Goal: Task Accomplishment & Management: Manage account settings

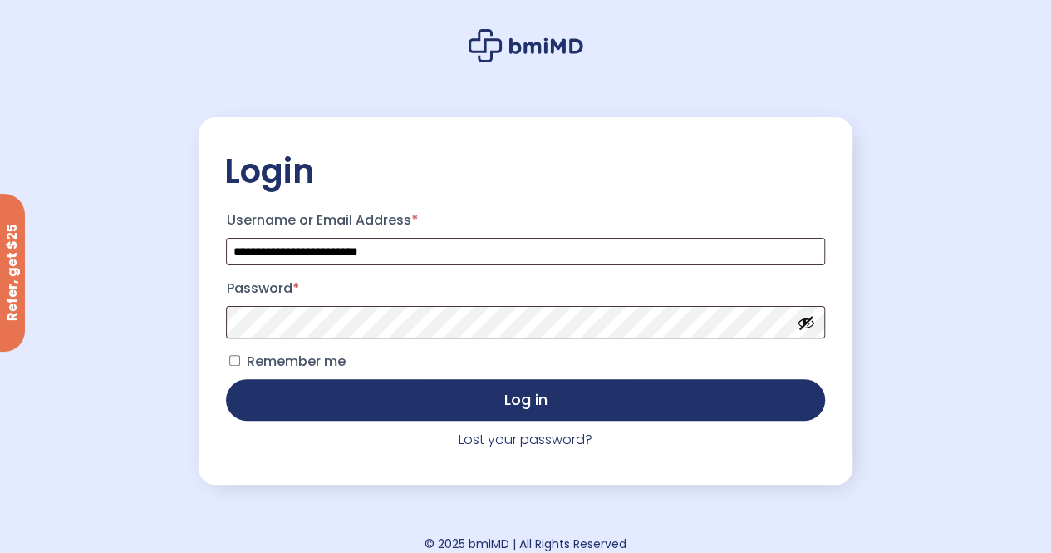
scroll to position [83, 0]
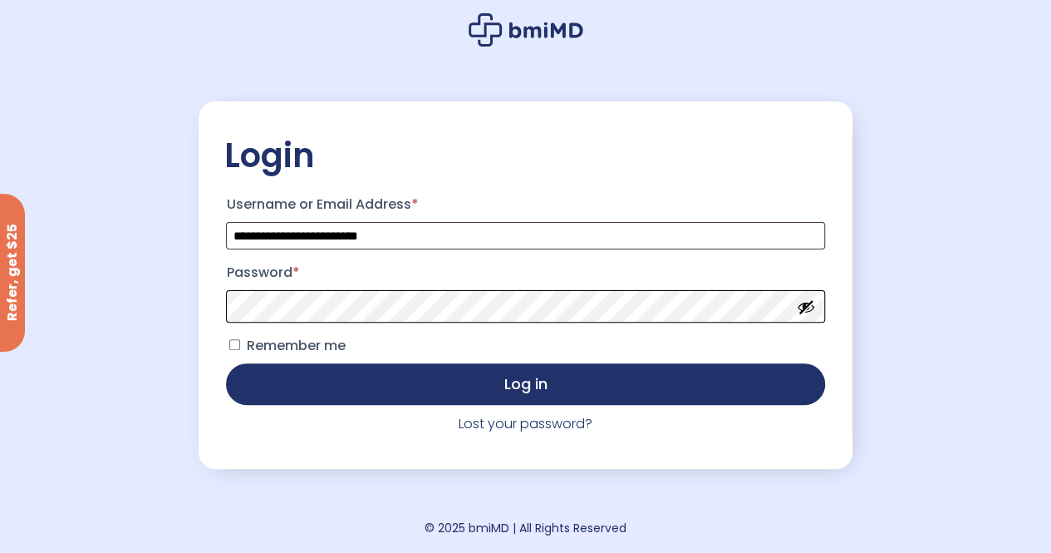
click at [226, 363] on button "Log in" at bounding box center [525, 384] width 598 height 42
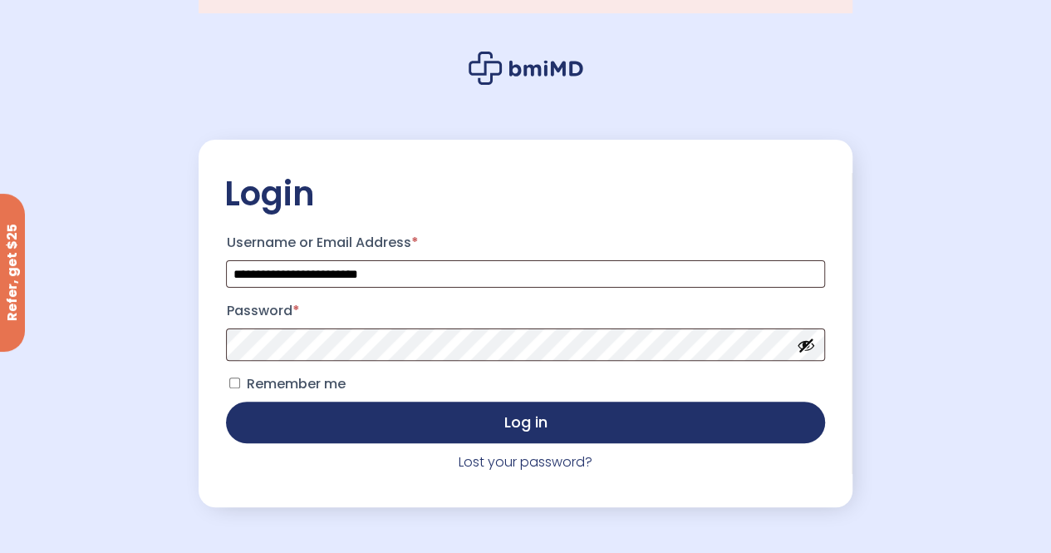
scroll to position [83, 0]
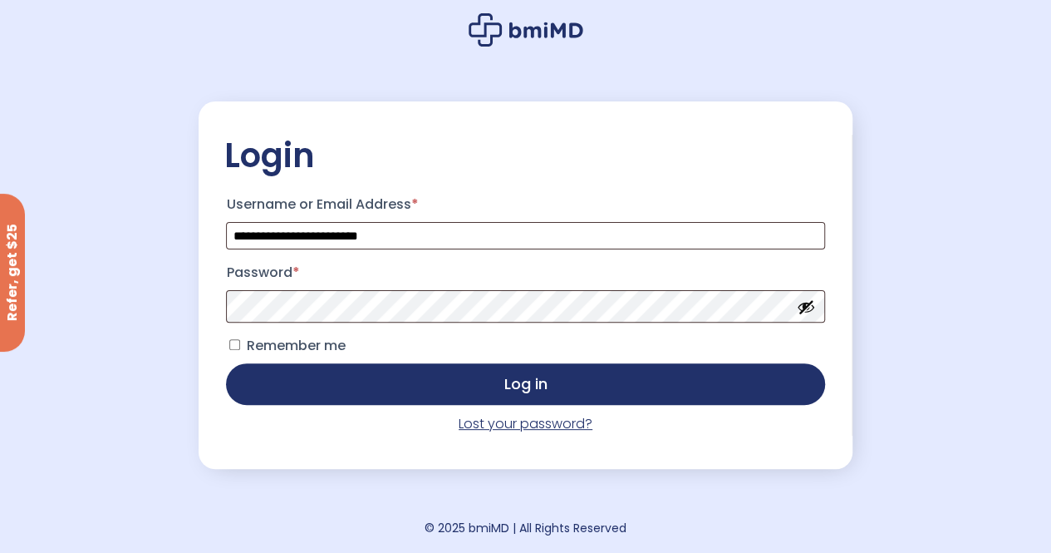
click at [499, 426] on link "Lost your password?" at bounding box center [526, 423] width 134 height 19
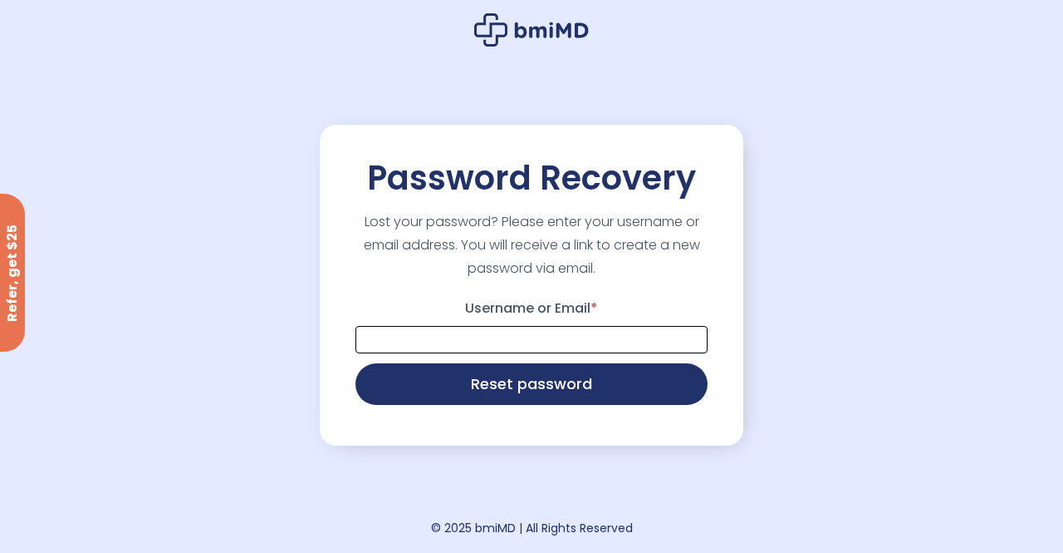
click at [484, 347] on input "Username or Email *" at bounding box center [532, 339] width 352 height 27
type input "**********"
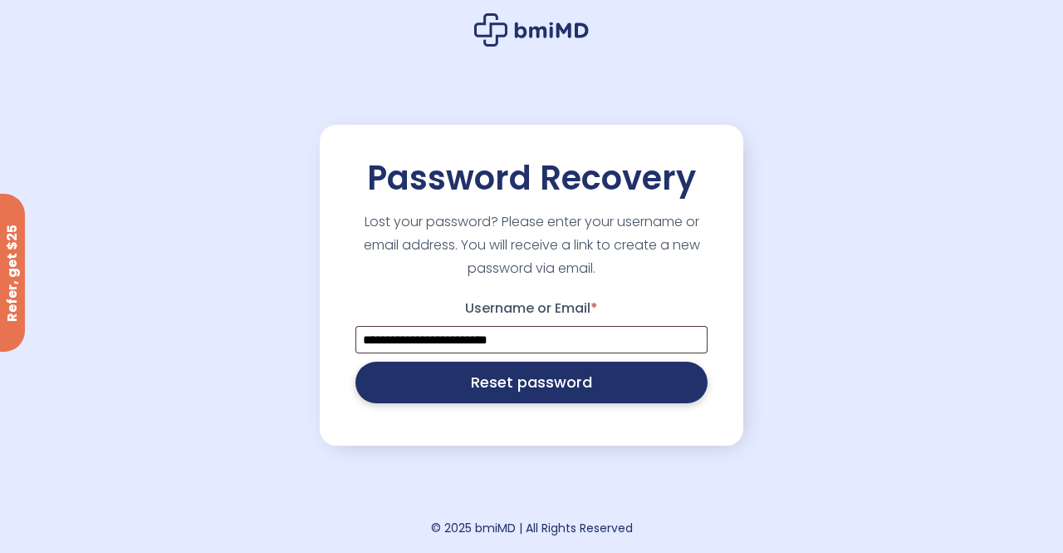
click at [497, 385] on button "Reset password" at bounding box center [532, 382] width 352 height 42
